Goal: Task Accomplishment & Management: Manage account settings

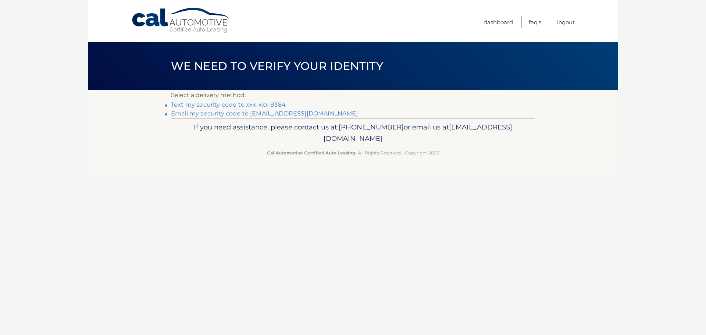
click at [219, 105] on link "Text my security code to xxx-xxx-9384" at bounding box center [228, 104] width 115 height 7
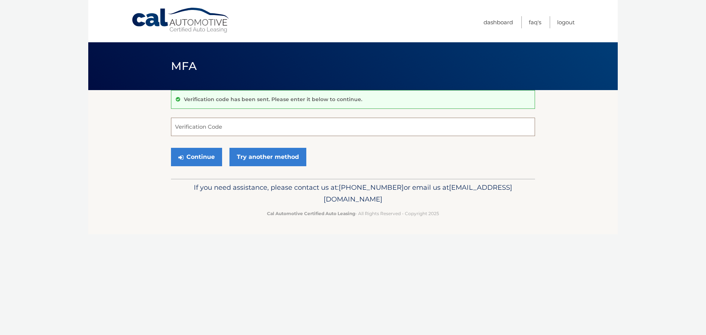
click at [176, 133] on input "Verification Code" at bounding box center [353, 127] width 364 height 18
type input "258174"
click at [171, 148] on button "Continue" at bounding box center [196, 157] width 51 height 18
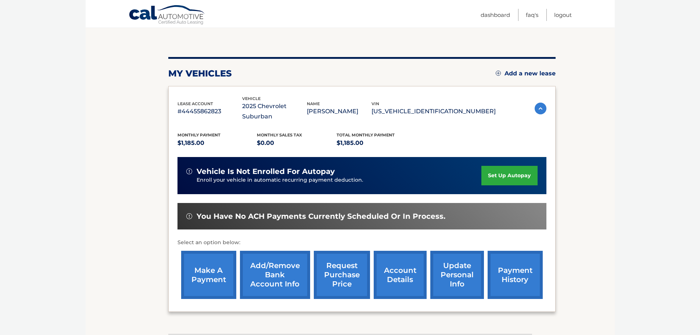
scroll to position [110, 0]
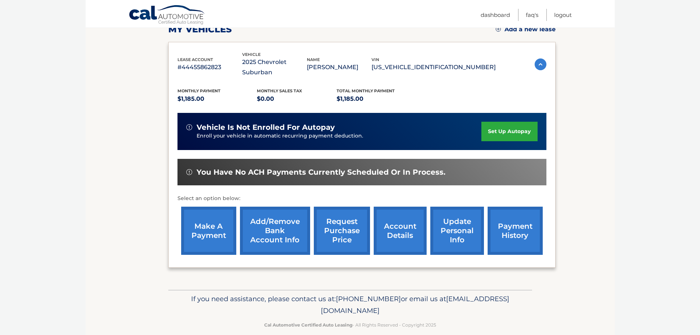
click at [509, 122] on link "set up autopay" at bounding box center [509, 131] width 56 height 19
click at [211, 217] on link "make a payment" at bounding box center [208, 231] width 55 height 48
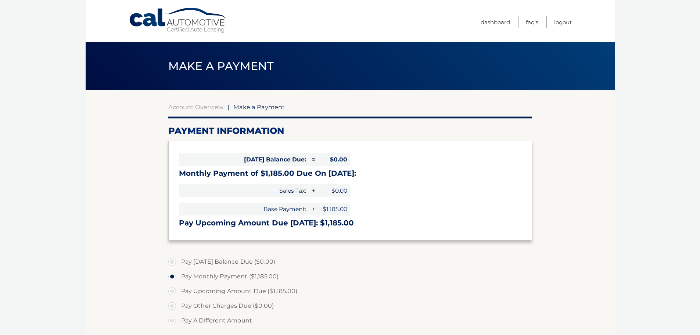
select select "OTk3ZGZkNDgtMDcyZS00MmVlLTlhYWYtY2NkMWRkOWI1YjRi"
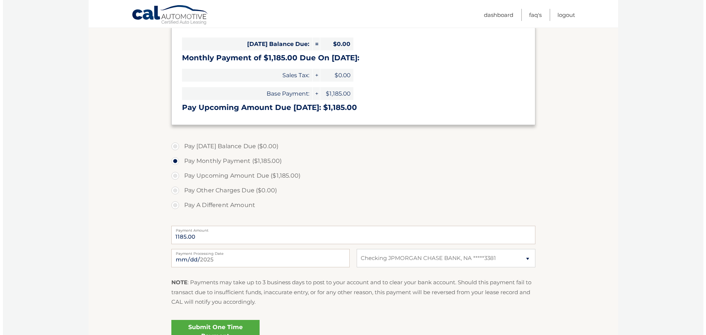
scroll to position [147, 0]
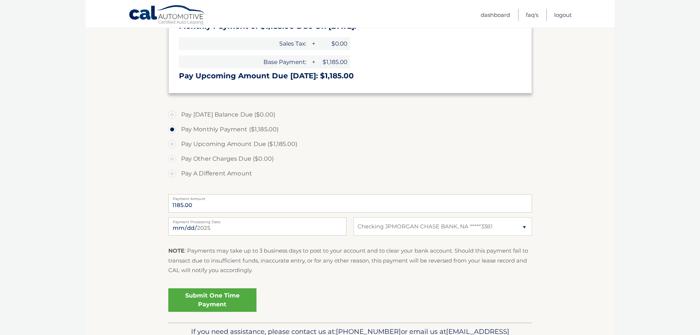
click at [221, 299] on link "Submit One Time Payment" at bounding box center [212, 300] width 88 height 24
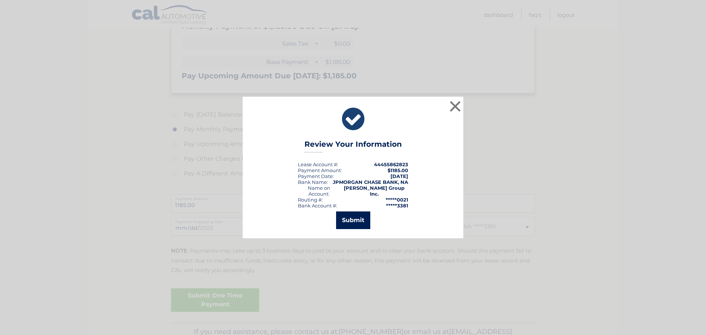
click at [355, 217] on button "Submit" at bounding box center [353, 220] width 34 height 18
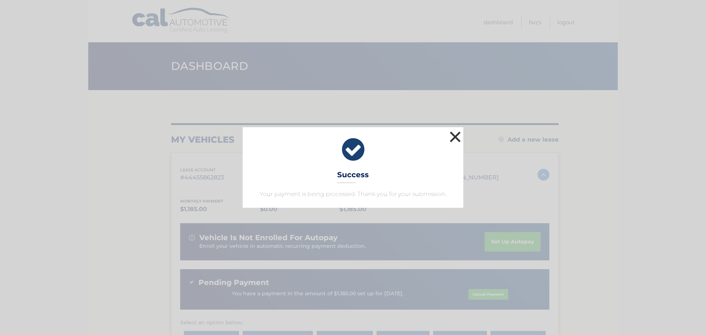
click at [456, 137] on button "×" at bounding box center [455, 136] width 15 height 15
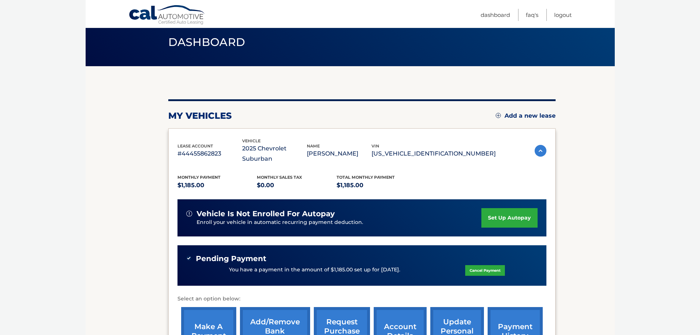
scroll to position [73, 0]
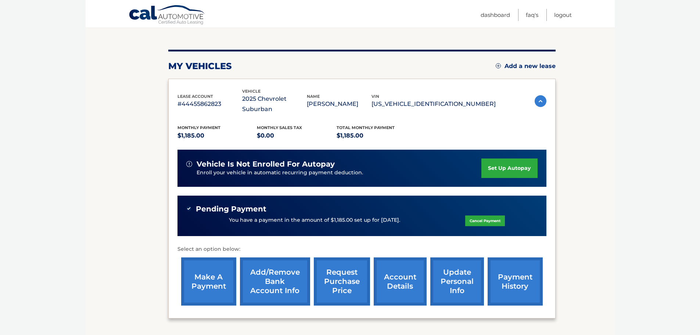
click at [529, 276] on link "payment history" at bounding box center [515, 281] width 55 height 48
click at [514, 158] on link "set up autopay" at bounding box center [509, 167] width 56 height 19
click at [492, 215] on link "Cancel Payment" at bounding box center [485, 220] width 40 height 11
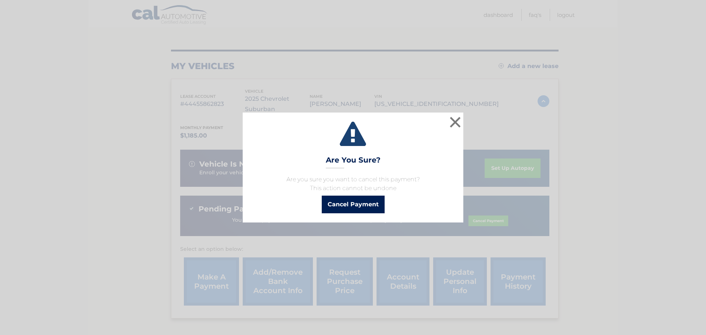
click at [347, 205] on button "Cancel Payment" at bounding box center [353, 204] width 63 height 18
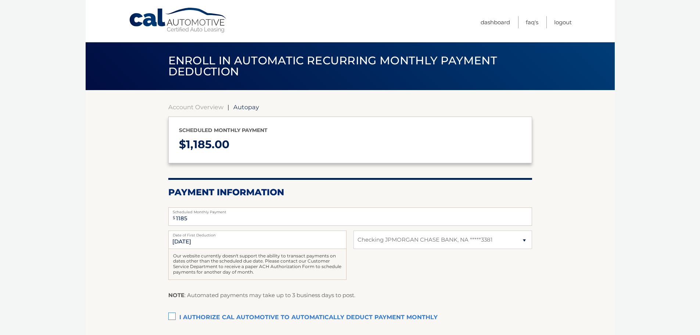
select select "OTk3ZGZkNDgtMDcyZS00MmVlLTlhYWYtY2NkMWRkOWI1YjRi"
drag, startPoint x: 202, startPoint y: 239, endPoint x: 151, endPoint y: 240, distance: 51.1
click at [151, 240] on section "Account Overview | Autopay Scheduled monthly payment $ 1,185.00 Payment Informa…" at bounding box center [350, 228] width 529 height 277
click at [226, 248] on input "[DATE]" at bounding box center [257, 239] width 178 height 18
drag, startPoint x: 206, startPoint y: 244, endPoint x: 139, endPoint y: 244, distance: 67.2
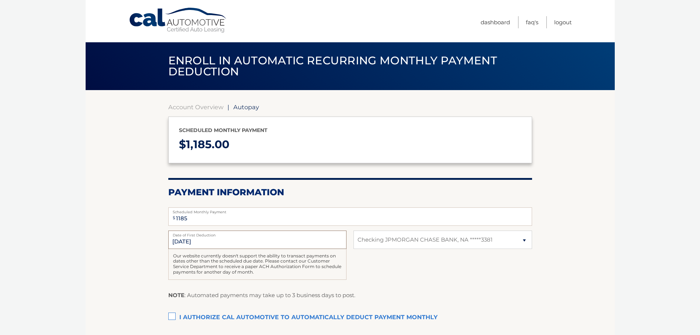
click at [139, 244] on section "Account Overview | Autopay Scheduled monthly payment $ 1,185.00 Payment Informa…" at bounding box center [350, 228] width 529 height 277
click at [71, 255] on body "Cal Automotive Menu Dashboard FAQ's Logout | $" at bounding box center [350, 167] width 700 height 335
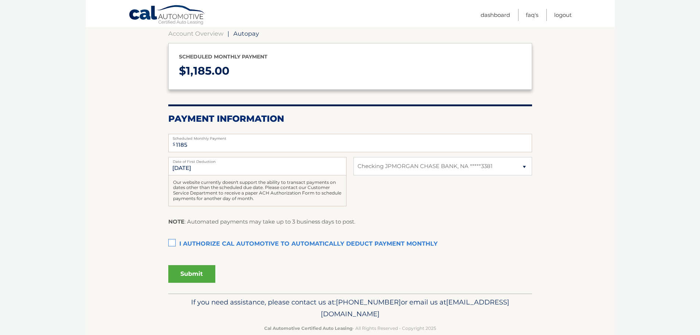
scroll to position [87, 0]
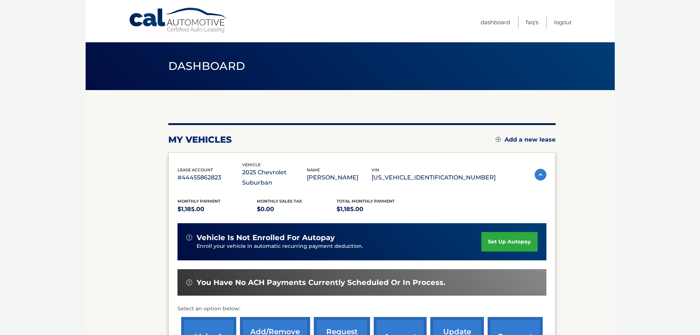
click at [523, 232] on link "set up autopay" at bounding box center [509, 241] width 56 height 19
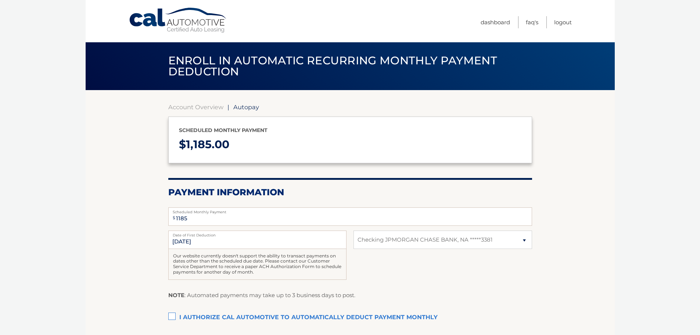
select select "OTk3ZGZkNDgtMDcyZS00MmVlLTlhYWYtY2NkMWRkOWI1YjRi"
click at [173, 314] on label "I authorize cal automotive to automatically deduct payment monthly This checkbo…" at bounding box center [350, 317] width 364 height 15
click at [0, 0] on input "I authorize cal automotive to automatically deduct payment monthly This checkbo…" at bounding box center [0, 0] width 0 height 0
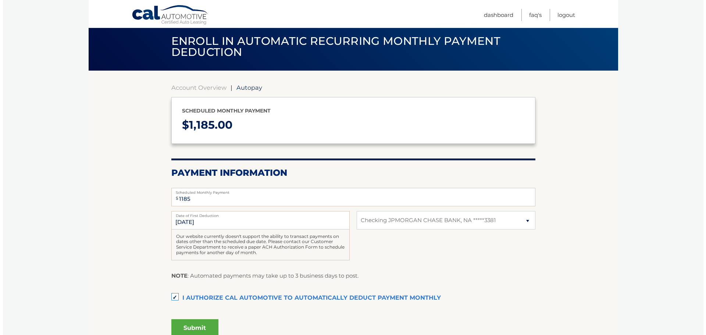
scroll to position [87, 0]
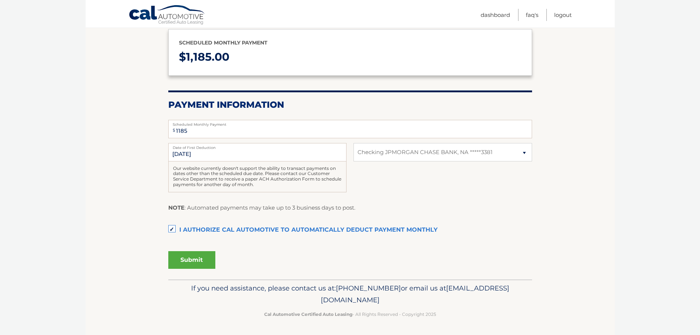
click at [196, 261] on button "Submit" at bounding box center [191, 260] width 47 height 18
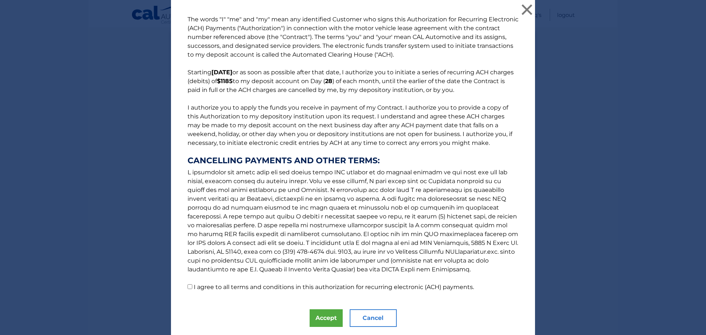
click at [187, 287] on input "I agree to all terms and conditions in this authorization for recurring electro…" at bounding box center [189, 286] width 5 height 5
checkbox input "true"
click at [326, 314] on button "Accept" at bounding box center [325, 318] width 33 height 18
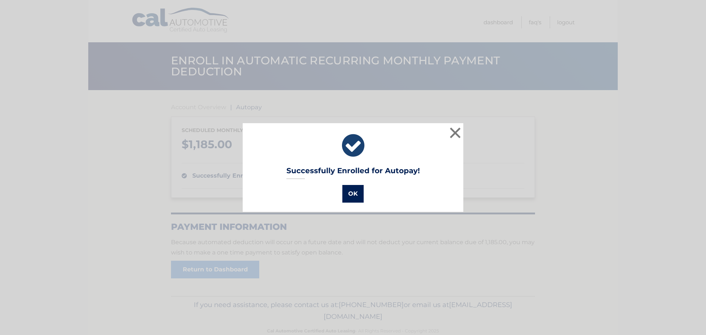
click at [355, 195] on button "OK" at bounding box center [352, 194] width 21 height 18
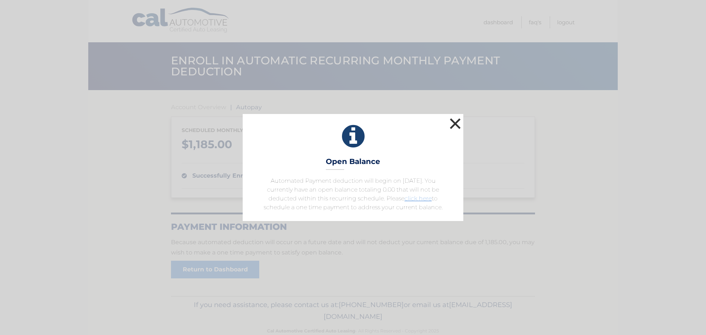
click at [452, 123] on button "×" at bounding box center [455, 123] width 15 height 15
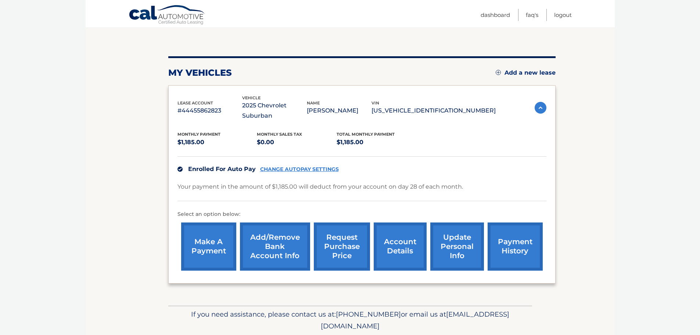
scroll to position [83, 0]
